Goal: Task Accomplishment & Management: Use online tool/utility

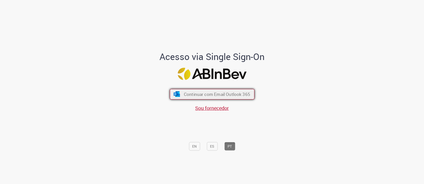
click at [196, 93] on span "Continuar com Email Outlook 365" at bounding box center [217, 94] width 66 height 6
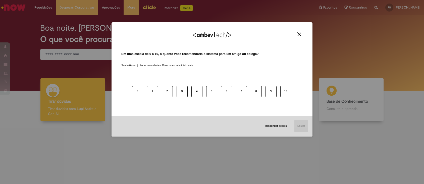
click at [299, 36] on button "Close" at bounding box center [299, 34] width 7 height 4
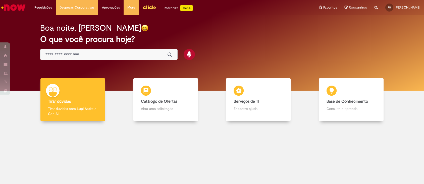
click at [151, 7] on img "Menu Cabeçalho" at bounding box center [150, 8] width 14 height 8
